Goal: Task Accomplishment & Management: Complete application form

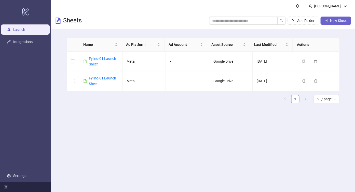
click at [333, 22] on span "New Sheet" at bounding box center [338, 21] width 17 height 4
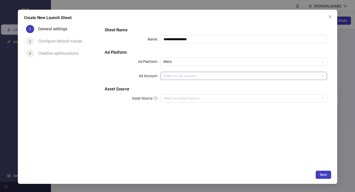
click at [185, 77] on input "Ad Account" at bounding box center [241, 76] width 156 height 8
click at [195, 138] on div "**********" at bounding box center [216, 95] width 230 height 145
click at [193, 75] on input "Ad Account" at bounding box center [241, 76] width 156 height 8
click at [244, 91] on icon at bounding box center [244, 90] width 10 height 5
click at [328, 16] on icon "close" at bounding box center [330, 17] width 4 height 4
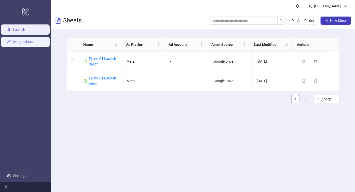
click at [15, 43] on link "Integrations" at bounding box center [22, 42] width 19 height 4
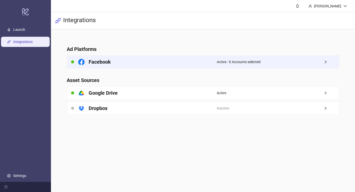
click at [153, 66] on div "Facebook" at bounding box center [141, 62] width 149 height 13
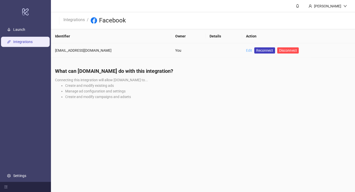
click at [246, 51] on link "Edit" at bounding box center [249, 50] width 6 height 4
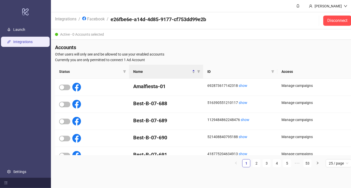
scroll to position [4, 0]
drag, startPoint x: 272, startPoint y: 68, endPoint x: 207, endPoint y: 69, distance: 65.4
click at [207, 69] on th "ID" at bounding box center [240, 72] width 74 height 14
click at [199, 70] on icon "filter" at bounding box center [198, 71] width 3 height 3
click at [189, 76] on input "text" at bounding box center [180, 80] width 42 height 8
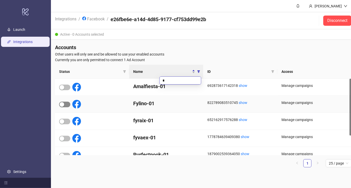
type input "*"
click at [65, 102] on span "button" at bounding box center [64, 105] width 11 height 6
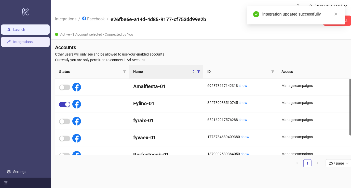
click at [23, 31] on link "Launch" at bounding box center [19, 30] width 12 height 4
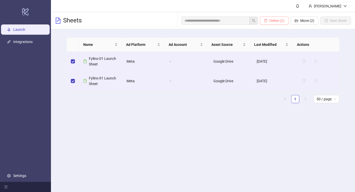
click at [271, 19] on span "Delete (2)" at bounding box center [276, 21] width 15 height 4
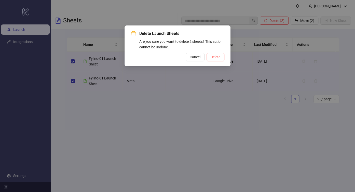
click at [220, 57] on span "Delete" at bounding box center [216, 57] width 10 height 4
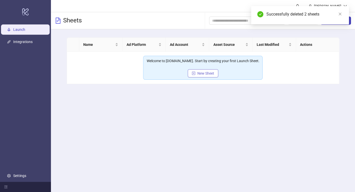
click at [209, 74] on span "New Sheet" at bounding box center [205, 73] width 17 height 4
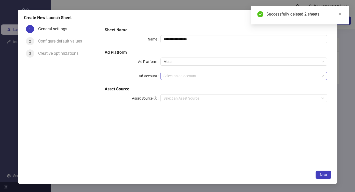
click at [192, 77] on input "Ad Account" at bounding box center [241, 76] width 156 height 8
click at [201, 76] on input "Ad Account" at bounding box center [241, 76] width 156 height 8
click at [143, 79] on label "Ad Account" at bounding box center [150, 76] width 22 height 8
click at [163, 79] on input "Ad Account" at bounding box center [241, 76] width 156 height 8
click at [177, 74] on input "Ad Account" at bounding box center [241, 76] width 156 height 8
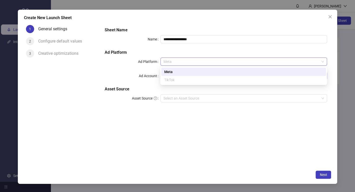
click at [200, 62] on span "Meta" at bounding box center [243, 62] width 161 height 8
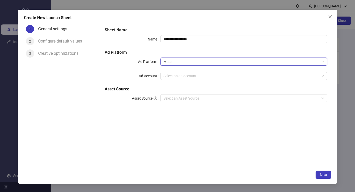
click at [200, 62] on span "Meta" at bounding box center [243, 62] width 161 height 8
click at [188, 73] on input "Ad Account" at bounding box center [241, 76] width 156 height 8
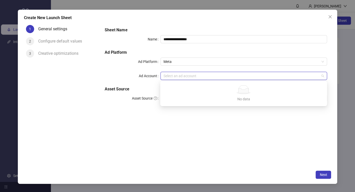
click at [193, 91] on div "No data" at bounding box center [243, 89] width 155 height 9
click at [332, 18] on icon "close" at bounding box center [330, 17] width 4 height 4
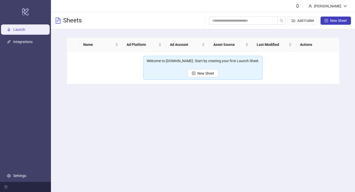
click at [202, 78] on div "Welcome to [DOMAIN_NAME]. Start by creating your first Launch Sheet. New Sheet" at bounding box center [202, 68] width 119 height 24
click at [205, 74] on span "New Sheet" at bounding box center [205, 73] width 17 height 4
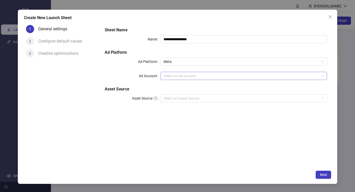
click at [203, 76] on input "Ad Account" at bounding box center [241, 76] width 156 height 8
click at [203, 97] on div "No data" at bounding box center [243, 99] width 155 height 6
click at [266, 118] on div "**********" at bounding box center [216, 95] width 230 height 145
click at [227, 88] on h5 "Asset Source" at bounding box center [216, 89] width 222 height 6
click at [225, 96] on input "Asset Source" at bounding box center [241, 98] width 156 height 8
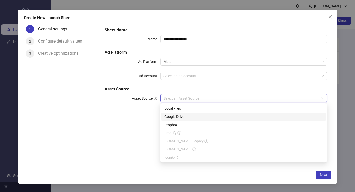
click at [206, 115] on div "Google Drive" at bounding box center [243, 117] width 159 height 6
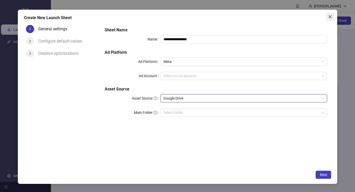
click at [328, 16] on icon "close" at bounding box center [330, 17] width 4 height 4
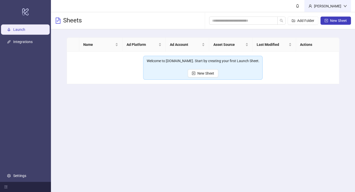
click at [343, 6] on icon "down" at bounding box center [345, 6] width 4 height 4
click at [331, 17] on span "Logout" at bounding box center [334, 18] width 24 height 6
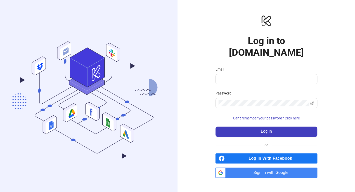
click at [254, 153] on span "Log in With Facebook" at bounding box center [272, 158] width 91 height 10
click at [271, 168] on span "Sign in with Google" at bounding box center [273, 173] width 90 height 10
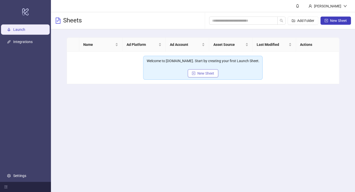
click at [210, 73] on span "New Sheet" at bounding box center [205, 73] width 17 height 4
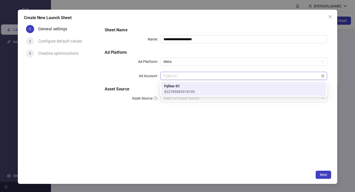
click at [207, 77] on span "Fylino-01" at bounding box center [243, 76] width 161 height 8
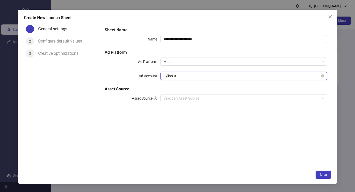
click at [207, 77] on span "Fylino-01" at bounding box center [243, 76] width 161 height 8
click at [198, 92] on h5 "Asset Source" at bounding box center [216, 89] width 222 height 6
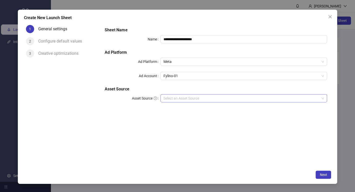
click at [198, 98] on input "Asset Source" at bounding box center [241, 98] width 156 height 8
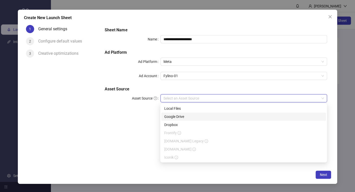
click at [188, 116] on div "Google Drive" at bounding box center [243, 117] width 159 height 6
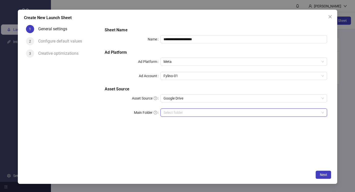
click at [187, 114] on input "Main Folder" at bounding box center [241, 113] width 156 height 8
click at [176, 112] on input "Main Folder" at bounding box center [241, 113] width 156 height 8
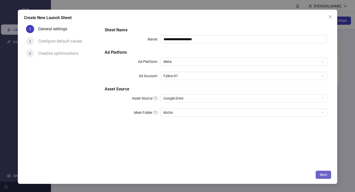
click at [319, 176] on button "Next" at bounding box center [323, 175] width 16 height 8
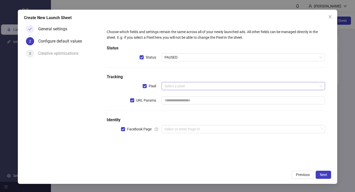
click at [208, 87] on input "search" at bounding box center [240, 86] width 153 height 8
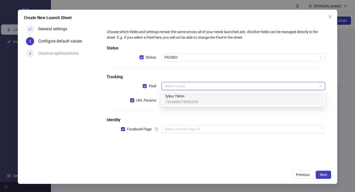
click at [204, 97] on div "fylino TNHH 1324060279092018" at bounding box center [243, 98] width 156 height 11
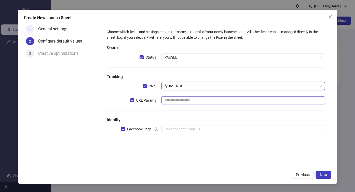
click at [200, 99] on input "text" at bounding box center [243, 100] width 164 height 8
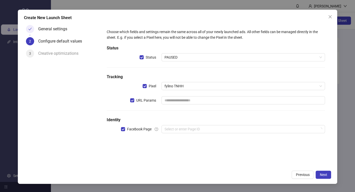
click at [163, 111] on div "Choose which fields and settings remain the same across all of your newly launc…" at bounding box center [216, 84] width 222 height 114
click at [327, 17] on span "Close" at bounding box center [330, 17] width 8 height 4
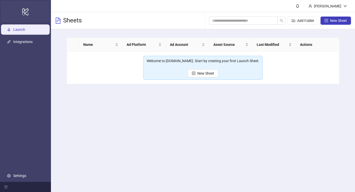
click at [23, 11] on icon "logo/logo-mobile" at bounding box center [25, 12] width 7 height 12
